Goal: Task Accomplishment & Management: Manage account settings

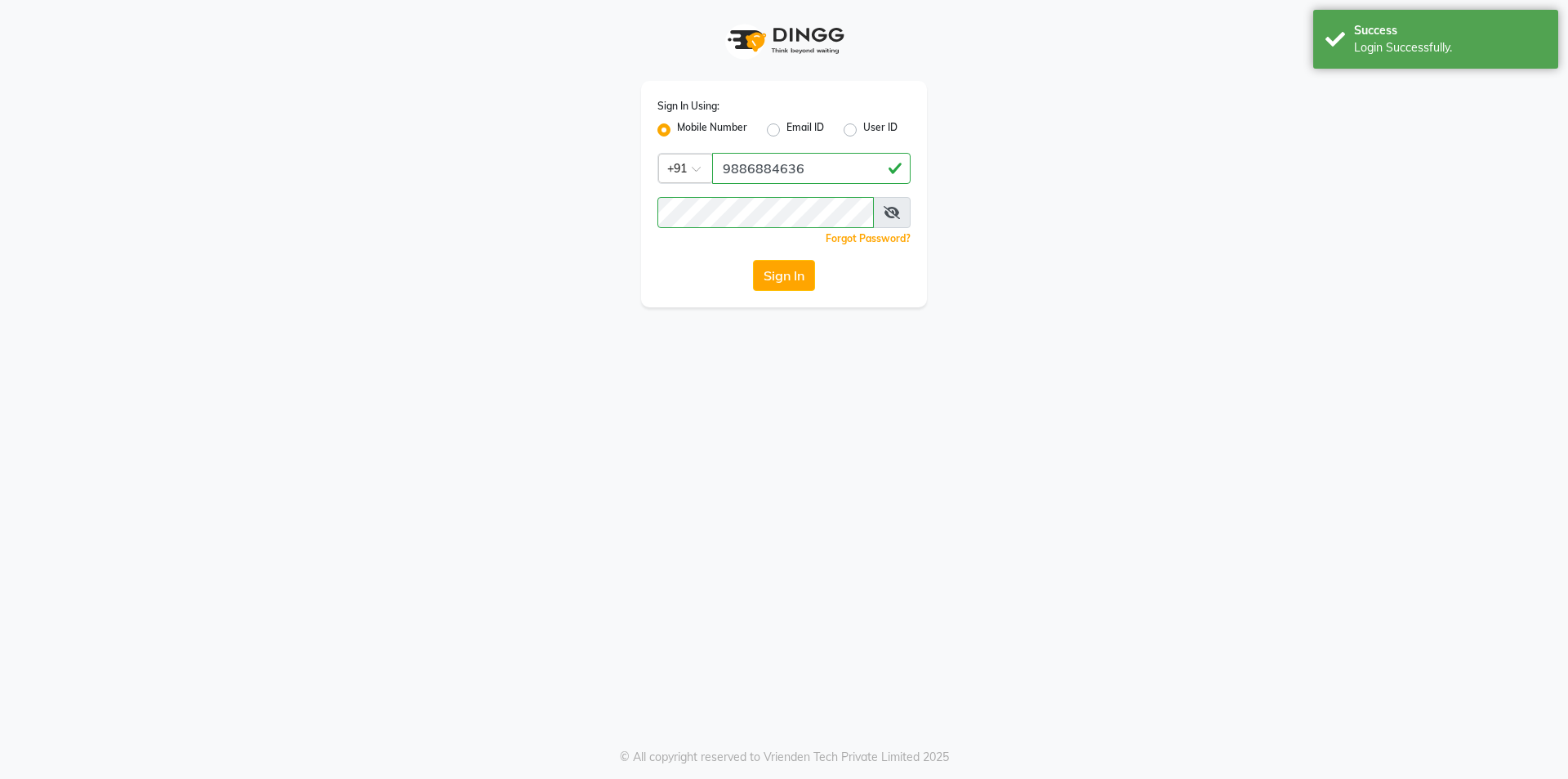
select select "94"
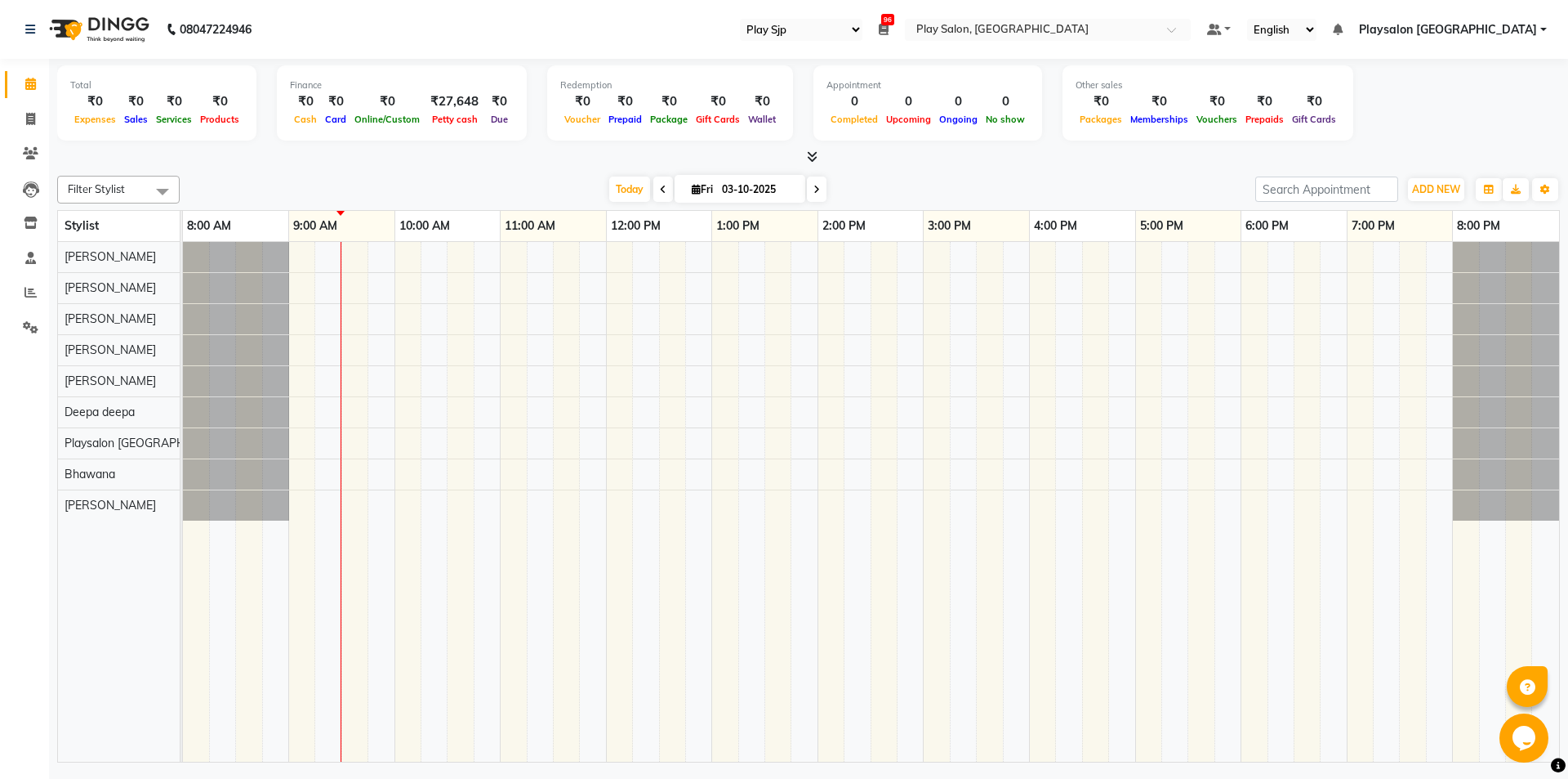
click at [660, 189] on icon at bounding box center [662, 189] width 6 height 10
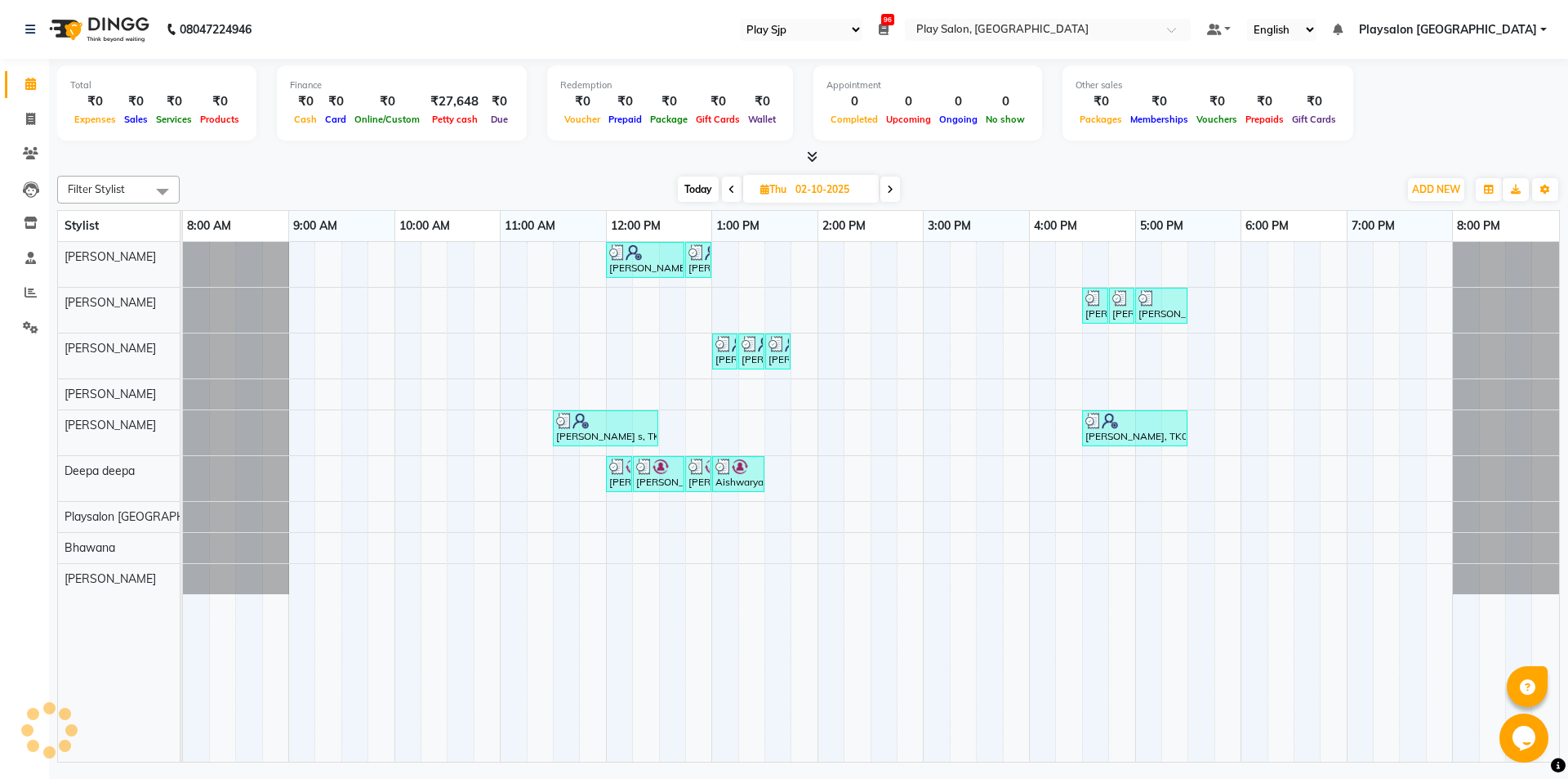
click at [889, 188] on icon at bounding box center [889, 189] width 6 height 10
type input "03-10-2025"
